Goal: Information Seeking & Learning: Learn about a topic

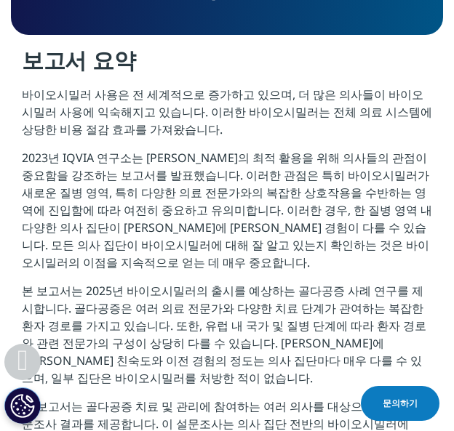
scroll to position [1209, 432]
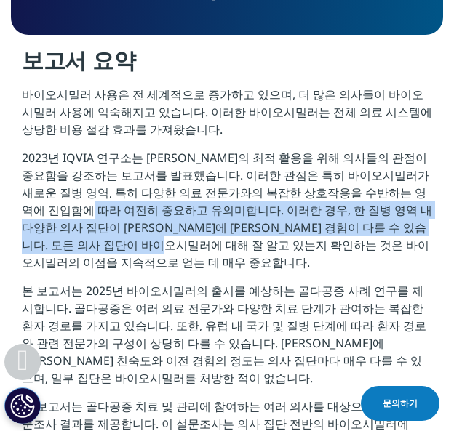
drag, startPoint x: 44, startPoint y: 145, endPoint x: 137, endPoint y: 190, distance: 102.7
click at [137, 190] on font "2023년 IQVIA 연구소는 [PERSON_NAME]의 최적 활용을 위해 의사들의 관점이 중요함을 강조하는 보고서를 발표했습니다. 이러한 관…" at bounding box center [227, 210] width 410 height 121
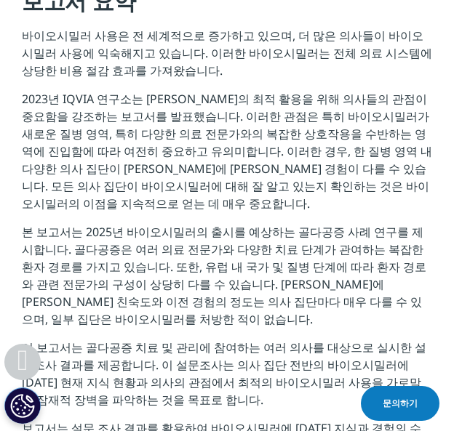
scroll to position [1546, 0]
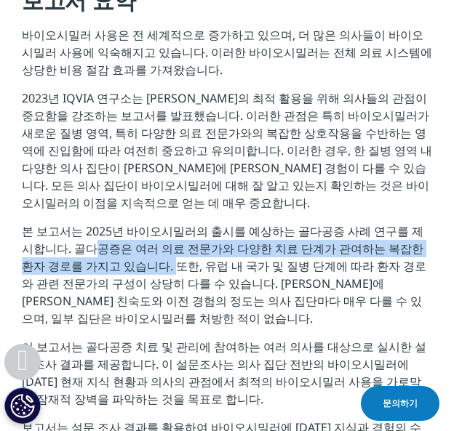
drag, startPoint x: 49, startPoint y: 193, endPoint x: 103, endPoint y: 213, distance: 57.5
click at [103, 223] on font "본 보고서는 2025년 바이오시밀러의 출시를 예상하는 골다공증 사례 연구를 제시합니다. 골다공증은 여러 의료 전문가와 다양한 치료 단계가 관여…" at bounding box center [224, 274] width 404 height 103
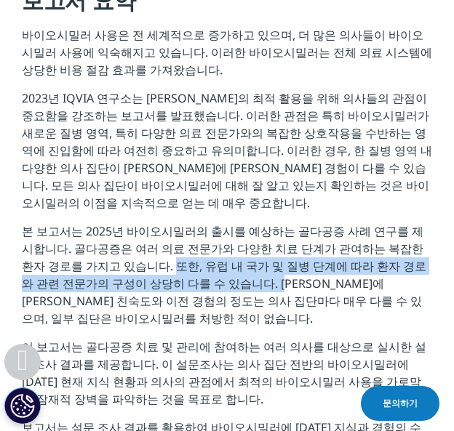
drag, startPoint x: 103, startPoint y: 213, endPoint x: 183, endPoint y: 226, distance: 81.7
click at [183, 226] on font "본 보고서는 2025년 바이오시밀러의 출시를 예상하는 골다공증 사례 연구를 제시합니다. 골다공증은 여러 의료 전문가와 다양한 치료 단계가 관여…" at bounding box center [224, 274] width 404 height 103
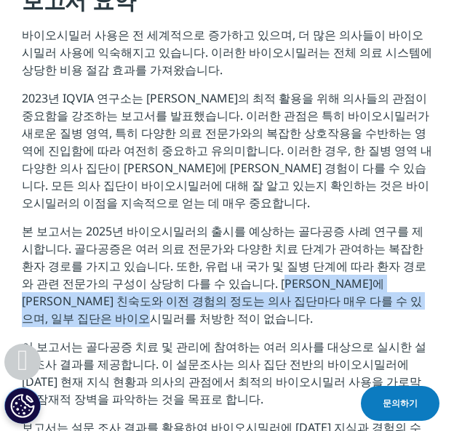
drag, startPoint x: 183, startPoint y: 226, endPoint x: 208, endPoint y: 264, distance: 45.2
click at [208, 264] on p "본 보고서는 2025년 바이오시밀러의 출시를 예상하는 골다공증 사례 연구를 제시합니다. 골다공증은 여러 의료 전문가와 다양한 치료 단계가 관여…" at bounding box center [227, 280] width 410 height 116
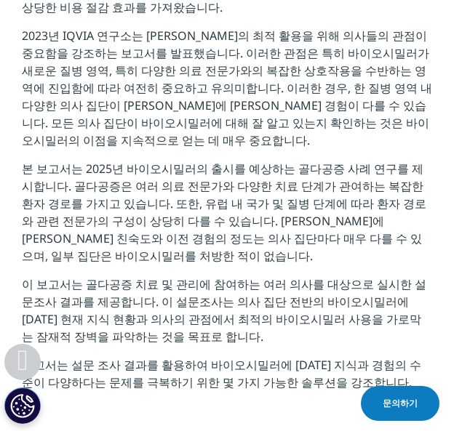
scroll to position [1609, 0]
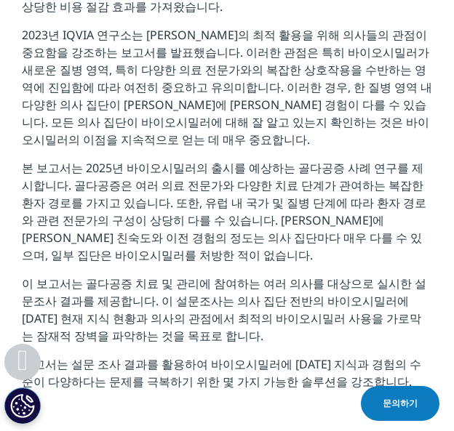
click at [177, 275] on p "이 보고서는 골다공증 치료 및 관리에 참여하는 여러 의사를 대상으로 실시한 설문조사 결과를 제공합니다. 이 설문조사는 의사 집단 전반의 바이오…" at bounding box center [227, 315] width 410 height 81
click at [240, 356] on font "보고서는 설문 조사 결과를 활용하여 바이오시밀러에 [DATE] 지식과 경험의 수준이 다양하다는 문제를 극복하기 위한 몇 가지 가능한 솔루션을 …" at bounding box center [221, 372] width 399 height 33
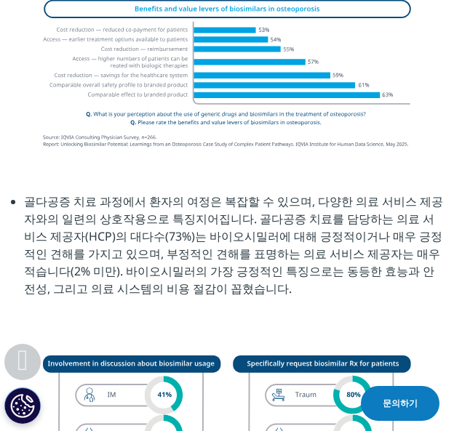
scroll to position [2312, 0]
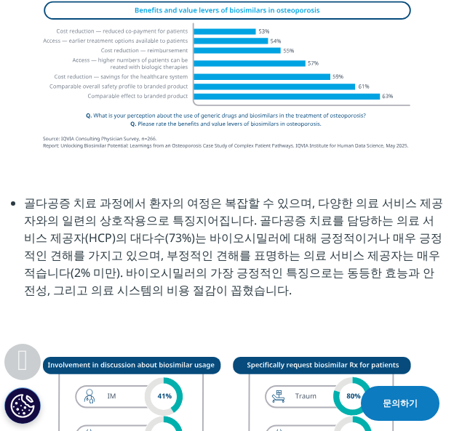
click at [216, 195] on font "골다공증 치료 과정에서 환자의 여정은 복잡할 수 있으며, 다양한 의료 서비스 제공자와의 일련의 상호작용으로 특징지어집니다. 골다공증 치료를 담…" at bounding box center [233, 246] width 419 height 103
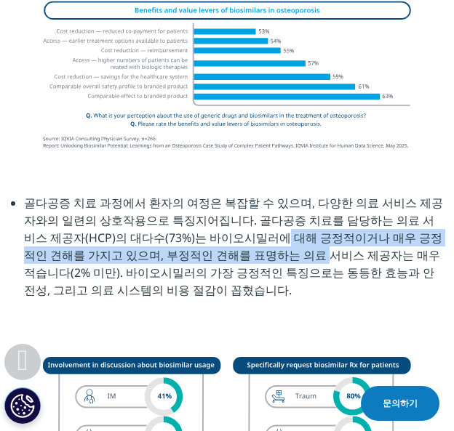
drag, startPoint x: 216, startPoint y: 172, endPoint x: 225, endPoint y: 196, distance: 25.8
click at [225, 196] on font "골다공증 치료 과정에서 환자의 여정은 복잡할 수 있으며, 다양한 의료 서비스 제공자와의 일련의 상호작용으로 특징지어집니다. 골다공증 치료를 담…" at bounding box center [233, 246] width 419 height 103
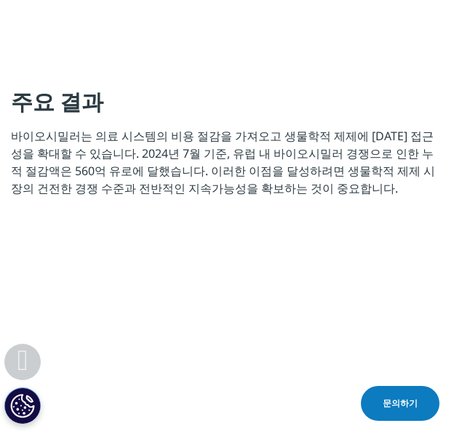
scroll to position [1974, 0]
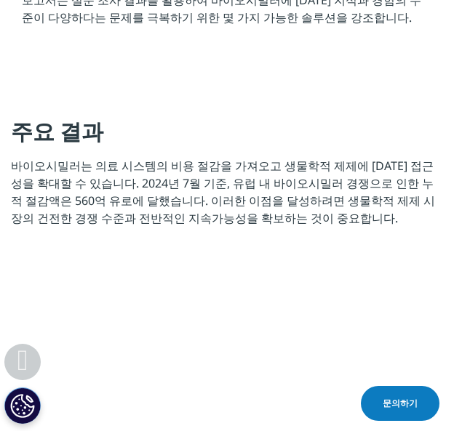
drag, startPoint x: 166, startPoint y: 117, endPoint x: 270, endPoint y: 172, distance: 118.4
click at [270, 172] on p "바이오시밀러는 의료 시스템의 비용 절감을 가져오고 생물학적 제제에 [DATE] 접근성을 확대할 수 있습니다. 2024년 7월 기준, 유럽 내 …" at bounding box center [227, 197] width 432 height 81
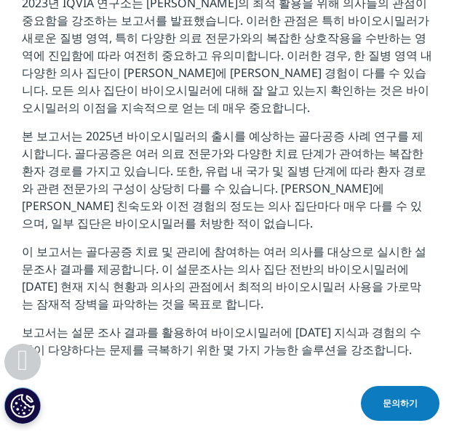
scroll to position [1639, 0]
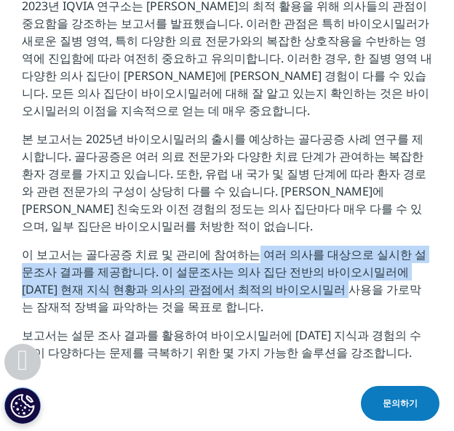
drag, startPoint x: 231, startPoint y: 199, endPoint x: 270, endPoint y: 233, distance: 51.6
click at [270, 246] on font "이 보고서는 골다공증 치료 및 관리에 참여하는 여러 의사를 대상으로 실시한 설문조사 결과를 제공합니다. 이 설문조사는 의사 집단 전반의 바이오…" at bounding box center [224, 280] width 404 height 68
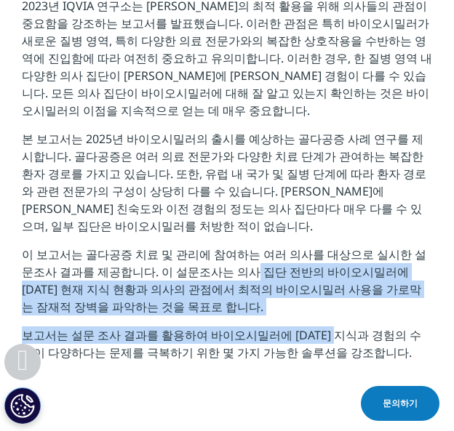
drag, startPoint x: 198, startPoint y: 214, endPoint x: 332, endPoint y: 286, distance: 152.2
click at [332, 286] on div "보고서 요약 바이오시밀러 사용은 전 세계적으로 증가하고 있으며, 더 많은 의사들이 바이오시밀러 사용에 익숙해지고 있습니다. 이러한 바이오시밀러…" at bounding box center [227, 133] width 432 height 478
click at [332, 326] on p "보고서는 설문 조사 결과를 활용하여 바이오시밀러에 [DATE] 지식과 경험의 수준이 다양하다는 문제를 극복하기 위한 몇 가지 가능한 솔루션을 …" at bounding box center [227, 349] width 410 height 46
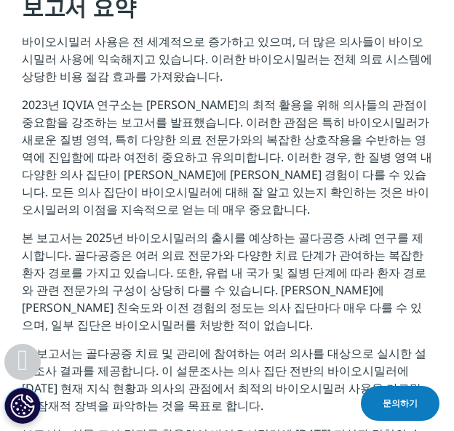
scroll to position [1528, 0]
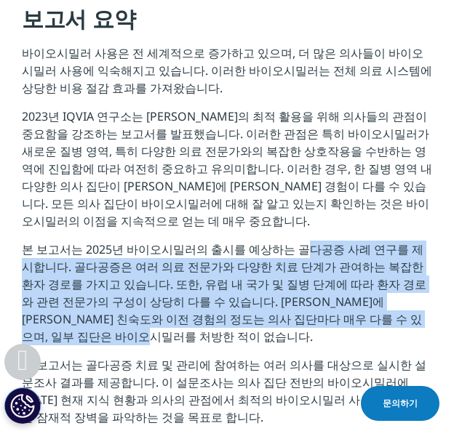
drag, startPoint x: 281, startPoint y: 190, endPoint x: 307, endPoint y: 276, distance: 90.2
click at [307, 276] on p "본 보고서는 2025년 바이오시밀러의 출시를 예상하는 골다공증 사례 연구를 제시합니다. 골다공증은 여러 의료 전문가와 다양한 치료 단계가 관여…" at bounding box center [227, 299] width 410 height 116
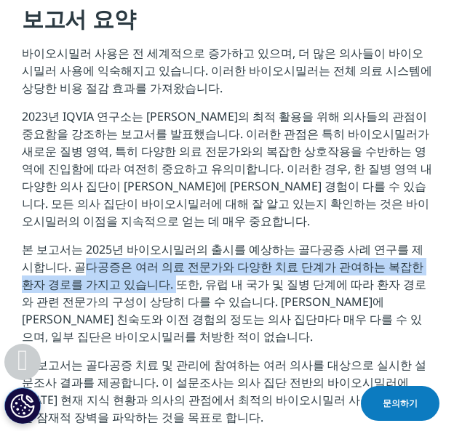
drag, startPoint x: 41, startPoint y: 210, endPoint x: 103, endPoint y: 231, distance: 66.0
click at [103, 241] on font "본 보고서는 2025년 바이오시밀러의 출시를 예상하는 골다공증 사례 연구를 제시합니다. 골다공증은 여러 의료 전문가와 다양한 치료 단계가 관여…" at bounding box center [224, 292] width 404 height 103
copy font "골다공증은 여러 의료 전문가와 다양한 치료 단계가 관여하는 복잡한 환자 경로를 가지고 있습니다."
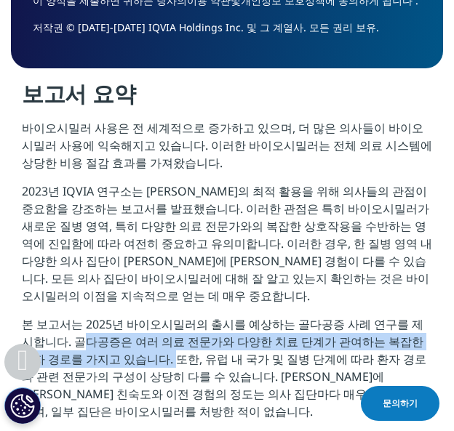
scroll to position [1438, 0]
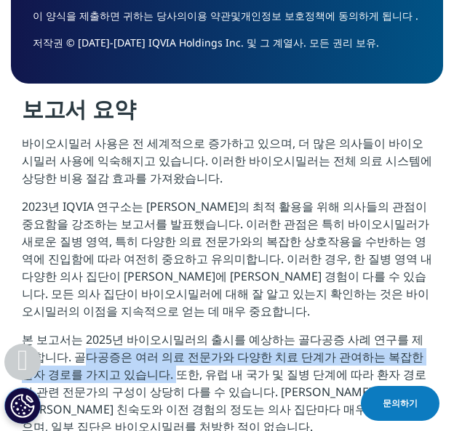
copy font "골다공증은 여러 의료 전문가와 다양한 치료 단계가 관여하는 복잡한 환자 경로를 가지고 있습니다."
